Goal: Complete application form

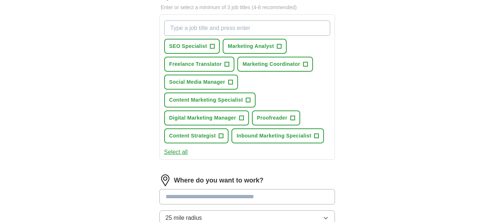
scroll to position [361, 0]
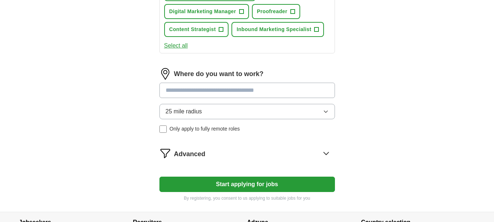
click at [240, 91] on input at bounding box center [246, 90] width 175 height 15
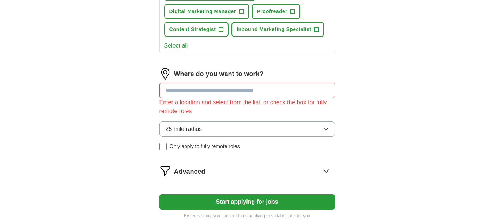
click at [162, 130] on button "25 mile radius" at bounding box center [246, 128] width 175 height 15
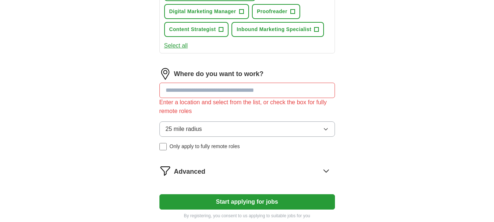
click at [165, 151] on div "Where do you want to work? Enter a location and select from the list, or check …" at bounding box center [246, 112] width 175 height 88
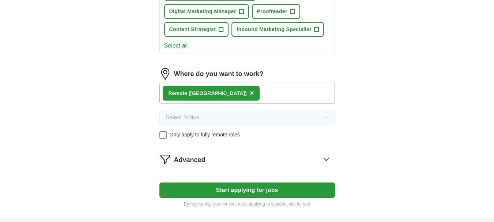
scroll to position [431, 0]
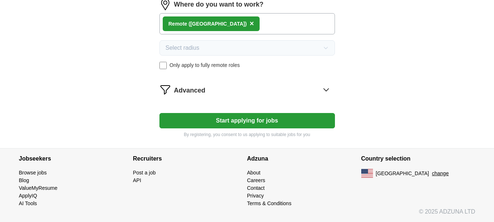
click at [252, 116] on button "Start applying for jobs" at bounding box center [246, 120] width 175 height 15
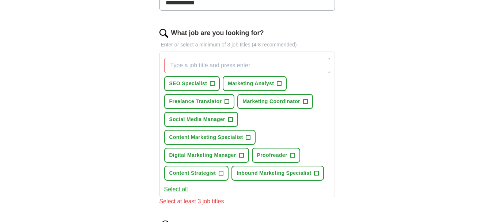
scroll to position [218, 0]
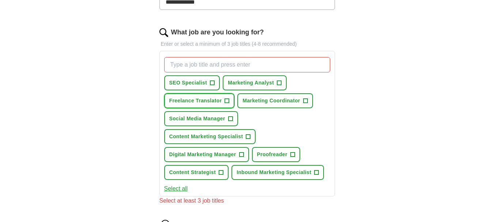
click at [227, 104] on span "+" at bounding box center [227, 101] width 4 height 6
click at [246, 137] on span "+" at bounding box center [248, 137] width 4 height 6
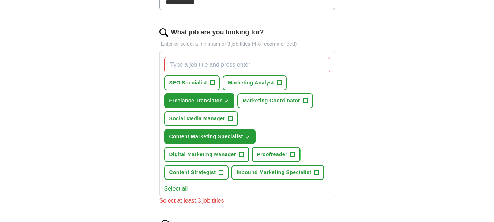
click at [295, 153] on button "Proofreader +" at bounding box center [276, 154] width 48 height 15
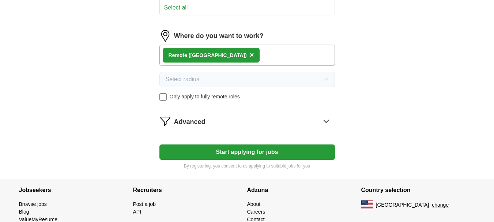
scroll to position [431, 0]
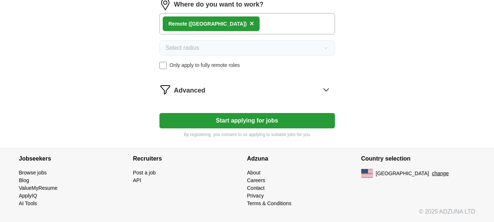
click at [272, 123] on button "Start applying for jobs" at bounding box center [246, 120] width 175 height 15
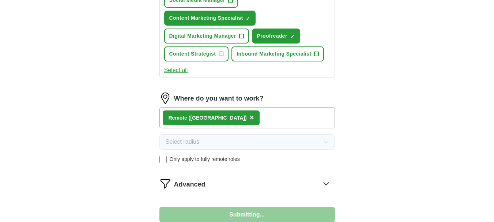
select select "**"
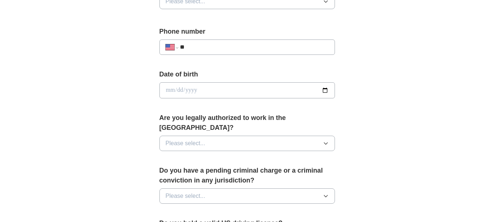
scroll to position [253, 0]
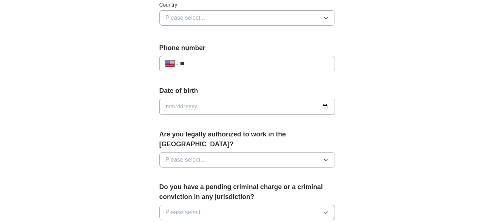
click at [287, 116] on div "Date of birth" at bounding box center [246, 103] width 175 height 35
click at [320, 107] on input "date" at bounding box center [246, 107] width 175 height 16
click at [326, 107] on input "date" at bounding box center [246, 107] width 175 height 16
type input "**********"
click at [260, 152] on button "Please select..." at bounding box center [246, 159] width 175 height 15
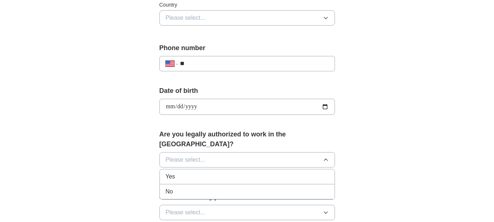
click at [230, 172] on div "Yes" at bounding box center [247, 176] width 163 height 9
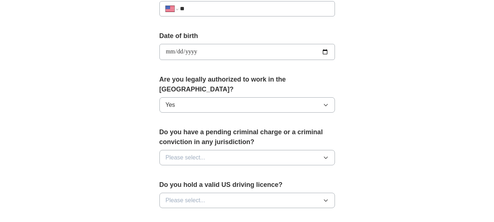
scroll to position [308, 0]
click at [252, 149] on button "Please select..." at bounding box center [246, 156] width 175 height 15
click at [240, 185] on div "No" at bounding box center [247, 189] width 163 height 9
click at [239, 179] on label "Do you hold a valid US driving licence?" at bounding box center [246, 184] width 175 height 10
click at [239, 185] on div "Do you hold a valid US driving licence? Please select..." at bounding box center [246, 196] width 175 height 34
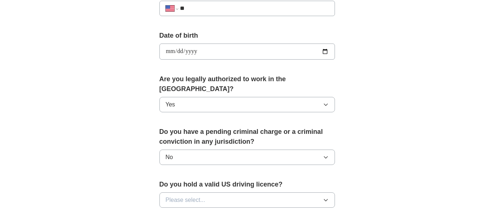
click at [239, 192] on button "Please select..." at bounding box center [246, 199] width 175 height 15
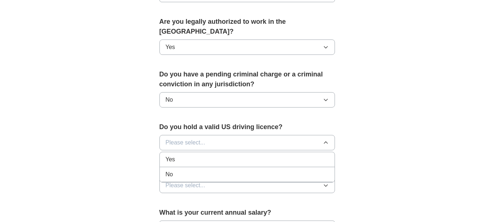
scroll to position [366, 0]
click at [252, 155] on div "Yes" at bounding box center [247, 159] width 163 height 9
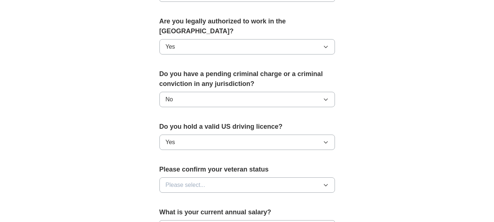
click at [240, 184] on div "Please confirm your veteran status Please select..." at bounding box center [246, 181] width 175 height 34
click at [240, 180] on button "Please select..." at bounding box center [246, 184] width 175 height 15
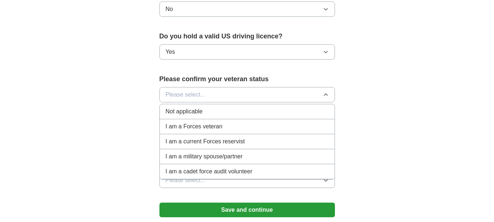
scroll to position [457, 0]
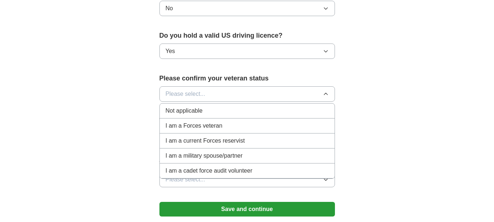
click at [245, 106] on div "Not applicable" at bounding box center [247, 110] width 163 height 9
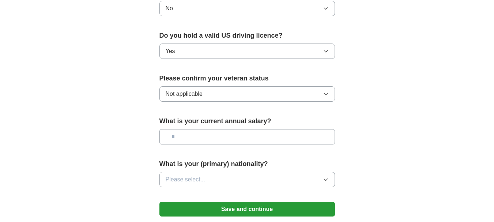
click at [237, 134] on input "text" at bounding box center [246, 136] width 175 height 15
type input "*******"
click at [224, 178] on div "What is your (primary) nationality? Please select..." at bounding box center [246, 176] width 175 height 34
click at [226, 172] on button "Please select..." at bounding box center [246, 179] width 175 height 15
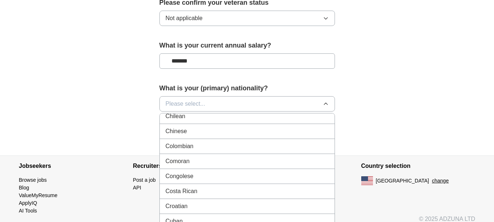
scroll to position [573, 0]
click at [234, 144] on li "Colombian" at bounding box center [247, 147] width 175 height 15
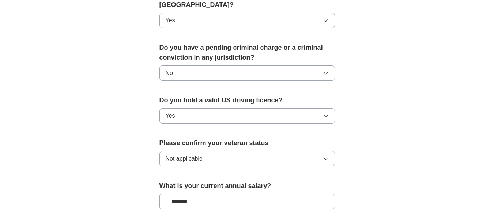
scroll to position [385, 0]
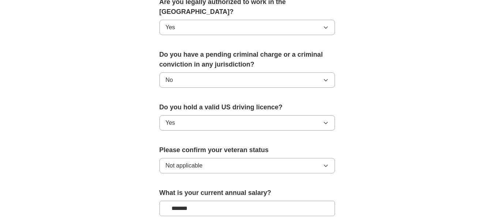
click at [264, 104] on div "Do you hold a valid US driving licence? Yes" at bounding box center [246, 119] width 175 height 34
drag, startPoint x: 241, startPoint y: 113, endPoint x: 239, endPoint y: 119, distance: 6.4
click at [241, 115] on button "Yes" at bounding box center [246, 122] width 175 height 15
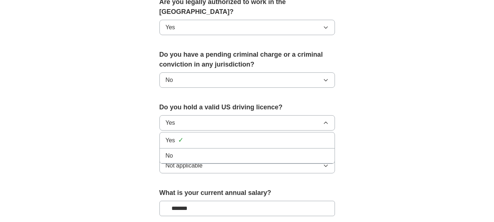
click at [226, 151] on div "No" at bounding box center [247, 155] width 163 height 9
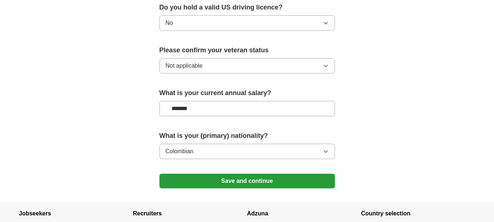
scroll to position [530, 0]
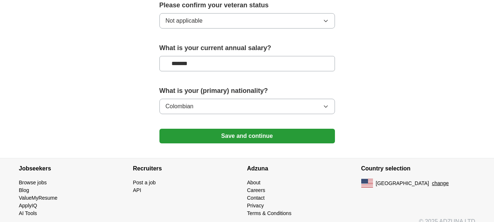
click at [283, 131] on button "Save and continue" at bounding box center [246, 136] width 175 height 15
